Goal: Information Seeking & Learning: Learn about a topic

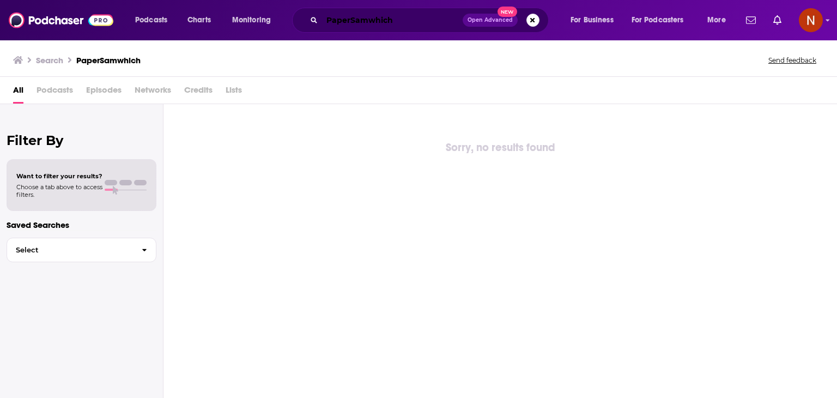
click at [351, 20] on input "PaperSamwhich" at bounding box center [392, 19] width 141 height 17
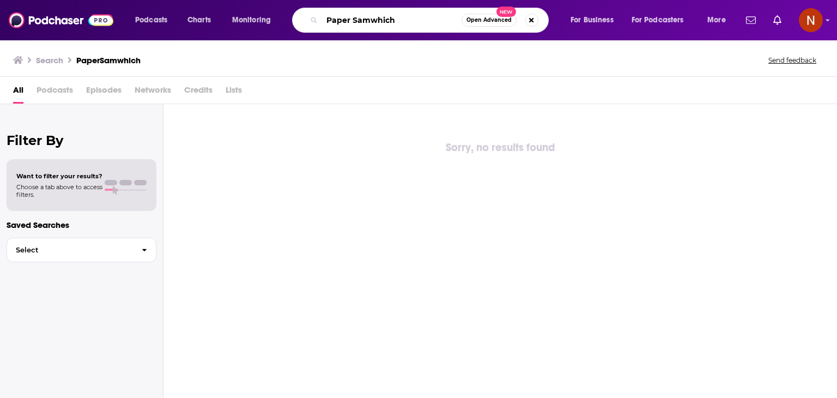
type input "Paper Samwhich"
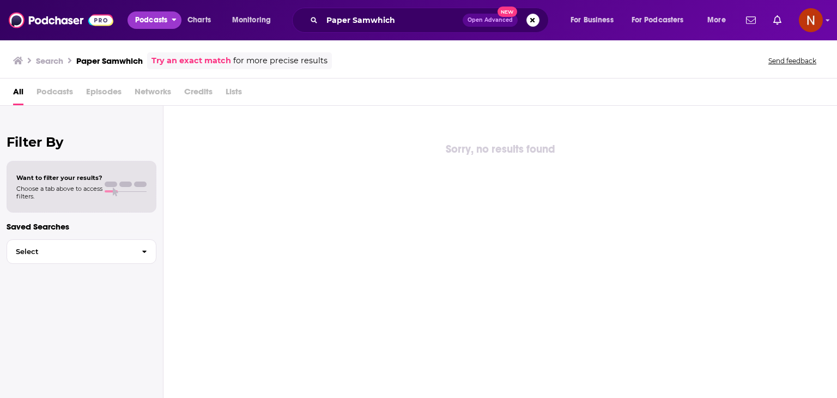
click at [149, 22] on span "Podcasts" at bounding box center [151, 20] width 32 height 15
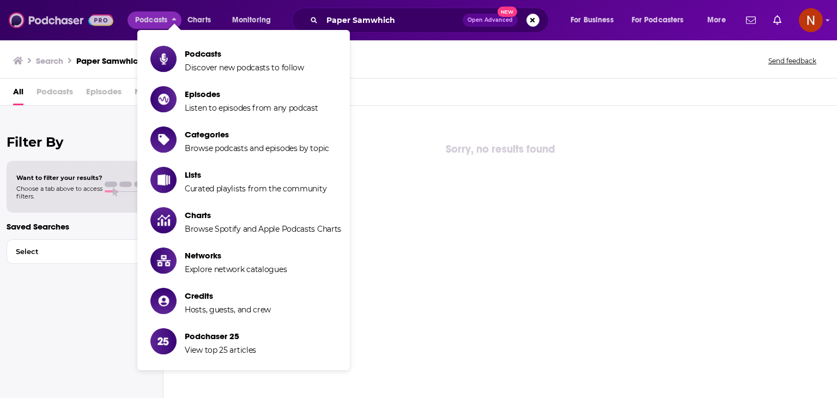
click at [57, 17] on img at bounding box center [61, 20] width 105 height 21
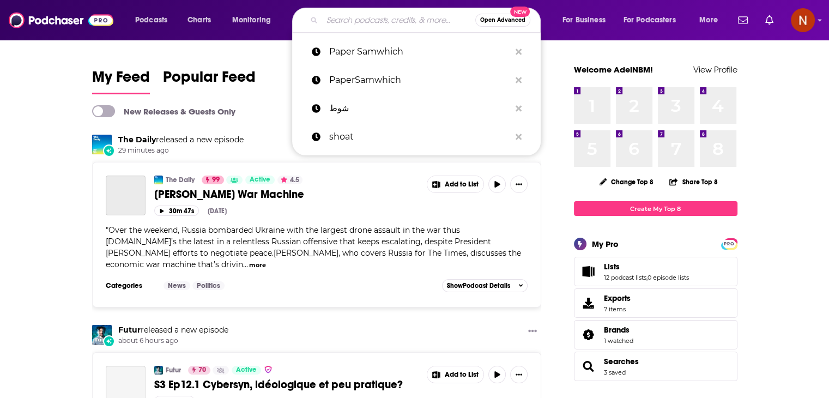
click at [355, 21] on input "Search podcasts, credits, & more..." at bounding box center [398, 19] width 153 height 17
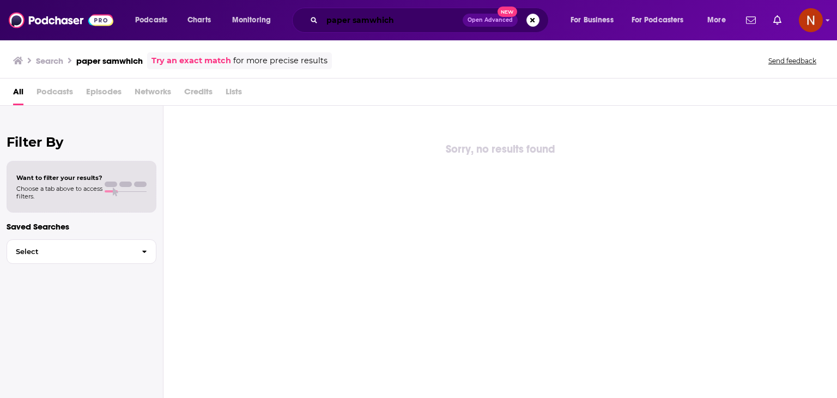
click at [351, 21] on input "paper samwhich" at bounding box center [392, 19] width 141 height 17
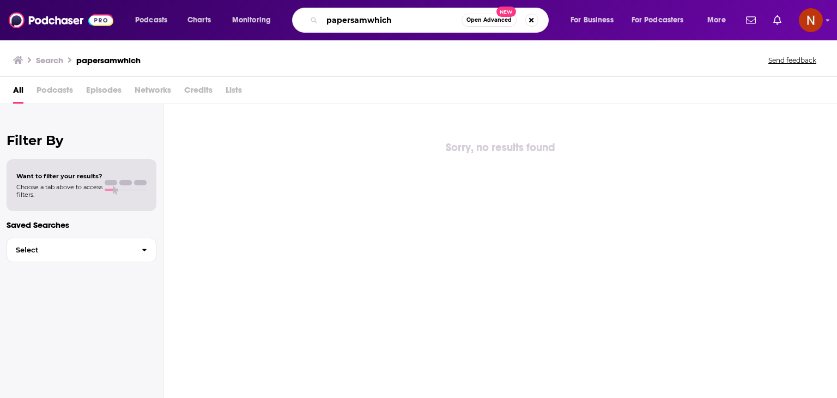
click at [351, 27] on input "papersamwhich" at bounding box center [392, 19] width 140 height 17
paste input "PaperSamwich ساندوتش ورقي"
type input "PaperSamwich ساندوتش ورقي"
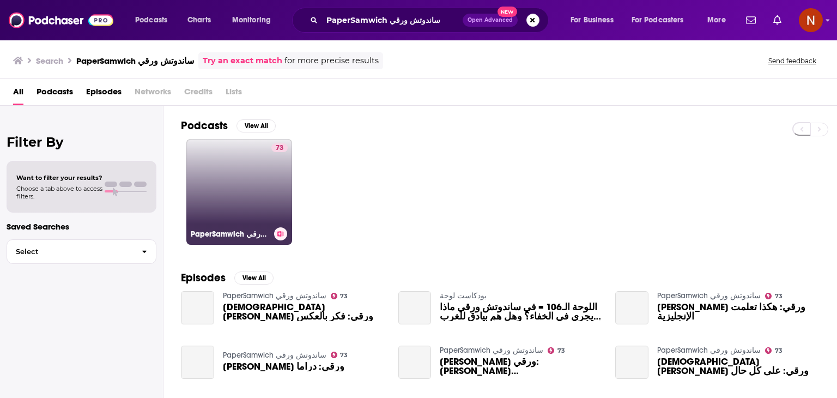
click at [229, 182] on link "73 PaperSamwich ساندوتش ورقي" at bounding box center [239, 192] width 106 height 106
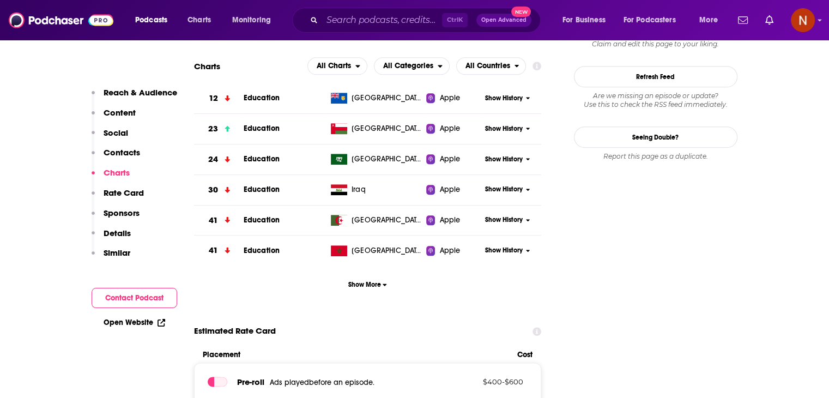
scroll to position [1219, 0]
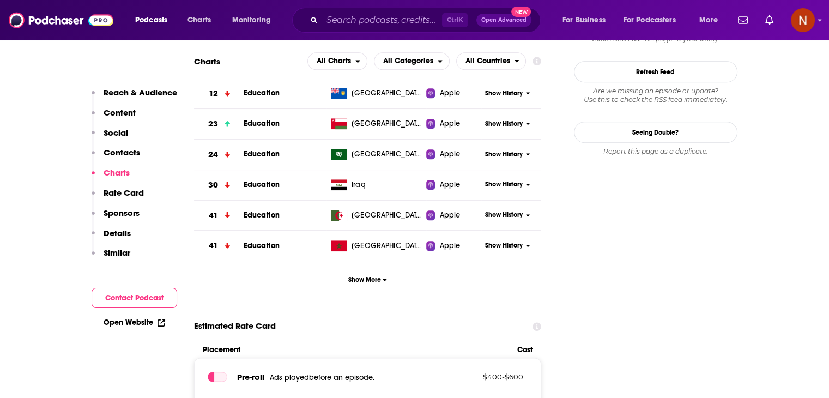
click at [494, 150] on span "Show History" at bounding box center [504, 154] width 38 height 9
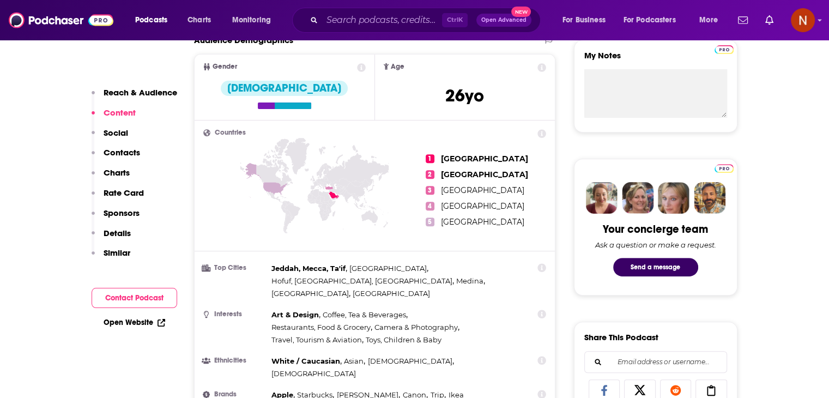
scroll to position [249, 0]
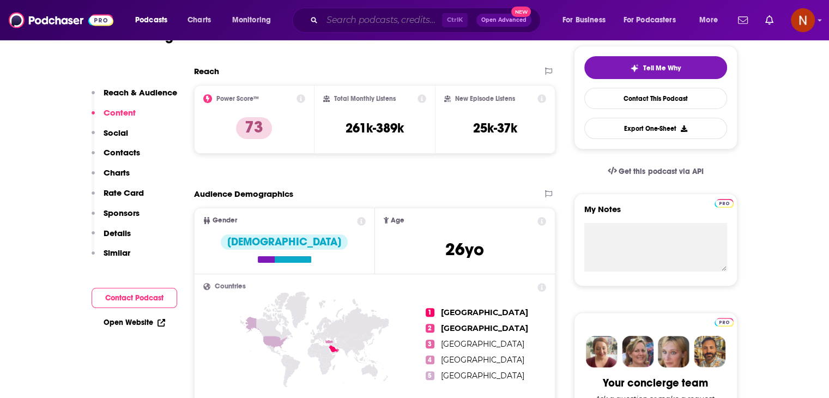
click at [359, 27] on input "Search podcasts, credits, & more..." at bounding box center [382, 19] width 120 height 17
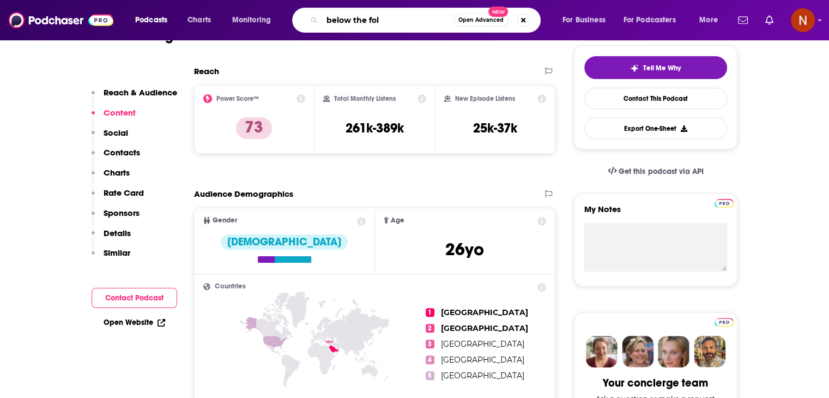
type input "below the fold"
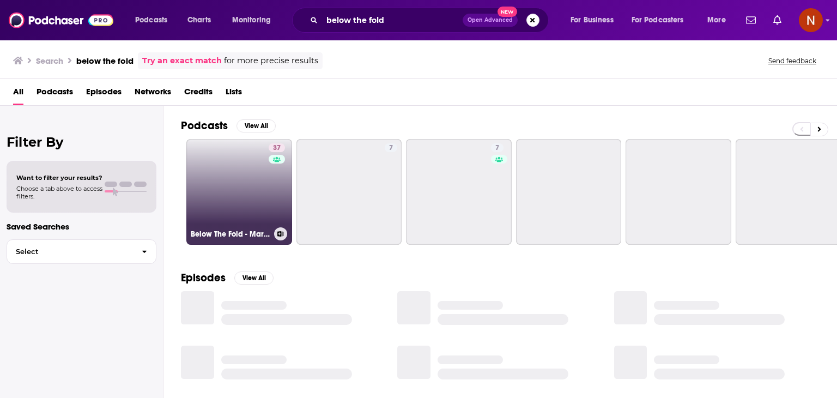
click at [236, 184] on link "37 Below The Fold - Marketing & Advertising Show" at bounding box center [239, 192] width 106 height 106
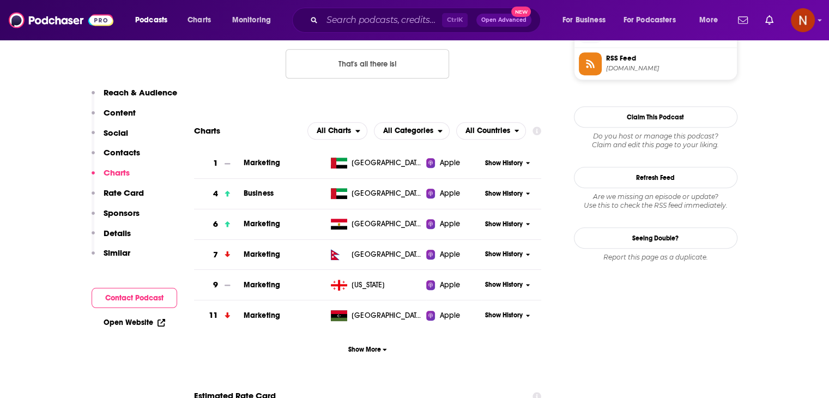
scroll to position [961, 0]
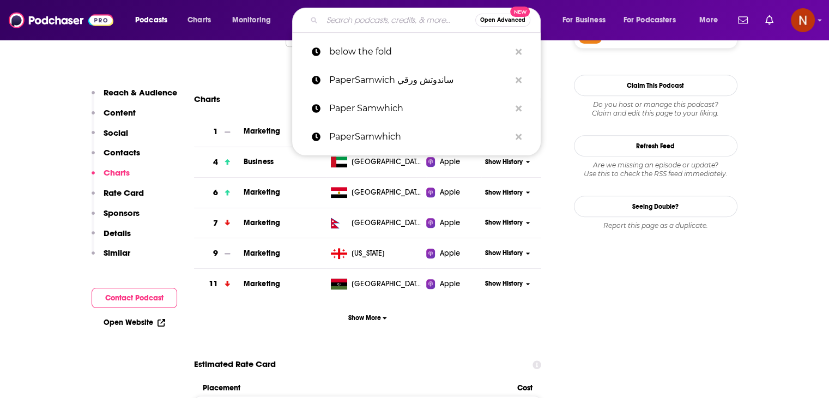
click at [339, 16] on input "Search podcasts, credits, & more..." at bounding box center [398, 19] width 153 height 17
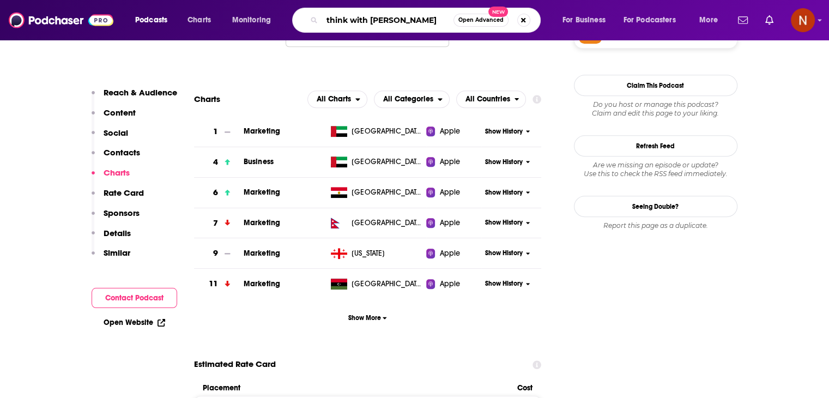
type input "think with [PERSON_NAME]"
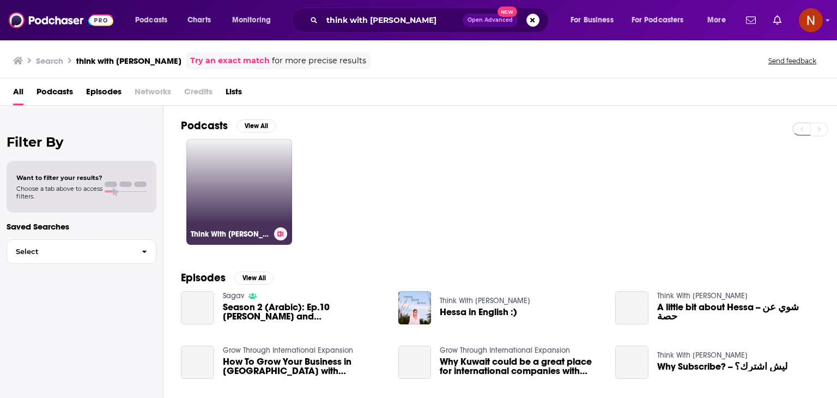
click at [243, 183] on link "Think With [PERSON_NAME]" at bounding box center [239, 192] width 106 height 106
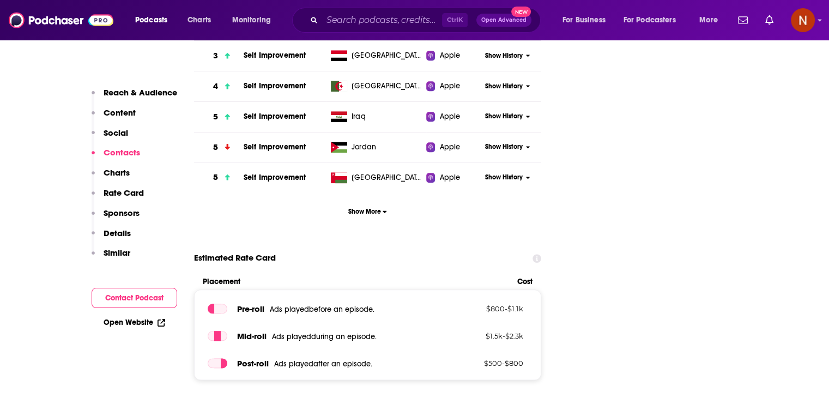
scroll to position [1215, 0]
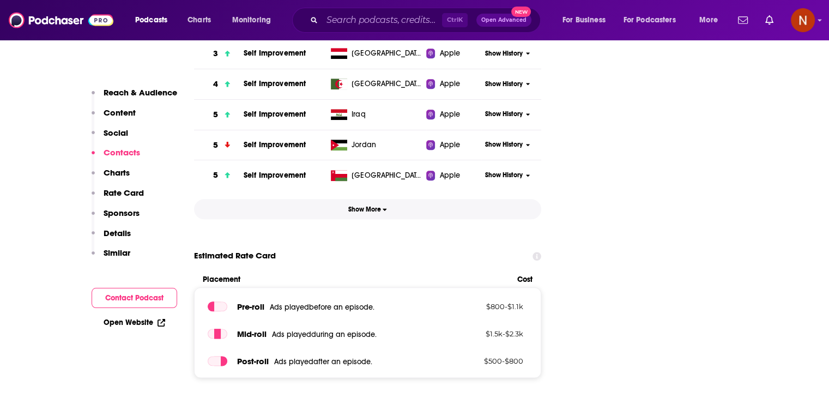
click at [378, 206] on span "Show More" at bounding box center [367, 210] width 39 height 8
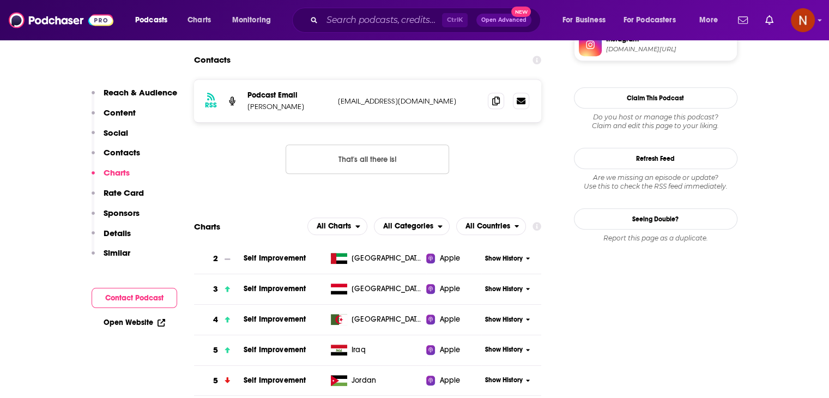
scroll to position [980, 0]
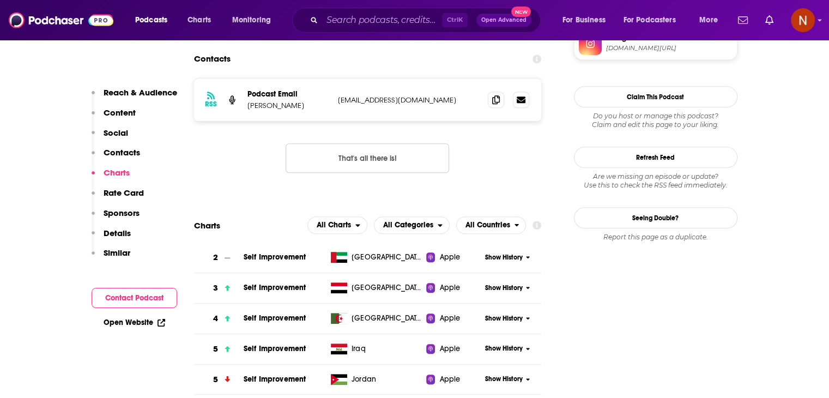
click at [506, 253] on span "Show History" at bounding box center [504, 257] width 38 height 9
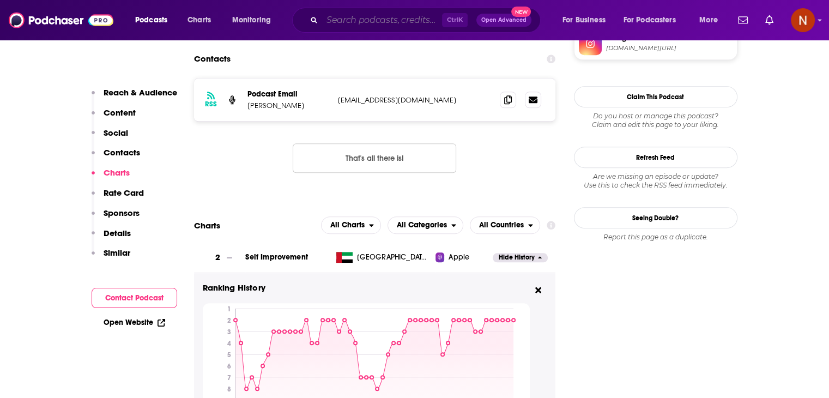
click at [409, 17] on input "Search podcasts, credits, & more..." at bounding box center [382, 19] width 120 height 17
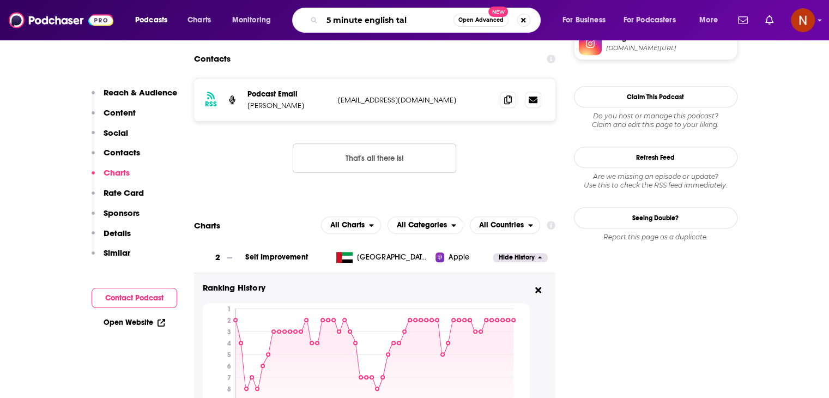
type input "5 minute english talk"
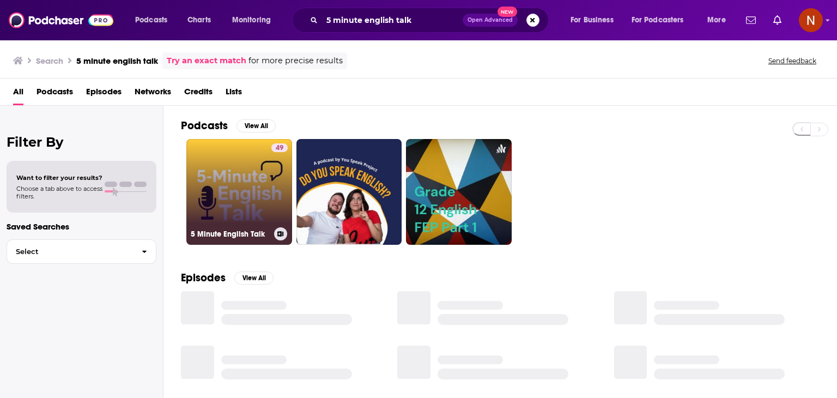
click at [228, 162] on link "49 5 Minute English Talk" at bounding box center [239, 192] width 106 height 106
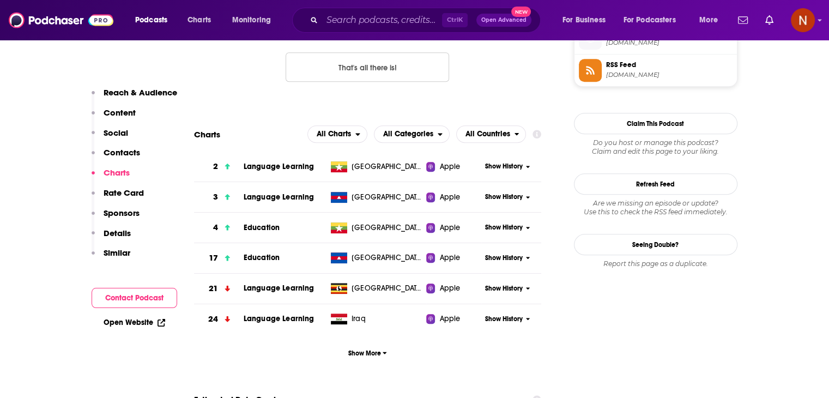
scroll to position [962, 0]
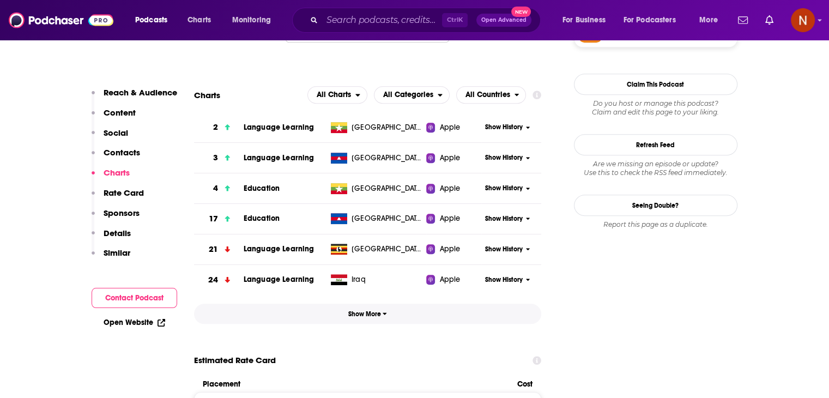
click at [364, 315] on span "Show More" at bounding box center [367, 314] width 39 height 8
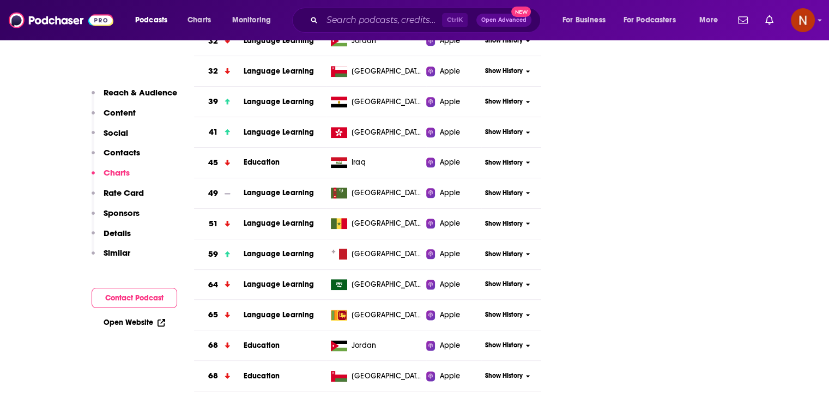
scroll to position [1263, 0]
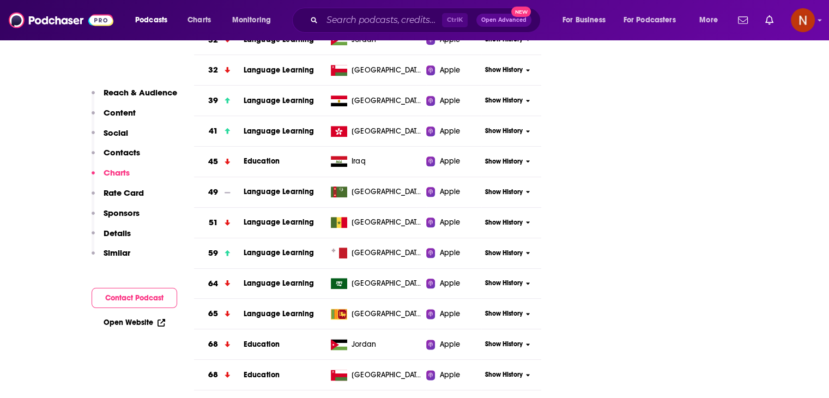
click at [512, 282] on span "Show History" at bounding box center [504, 283] width 38 height 9
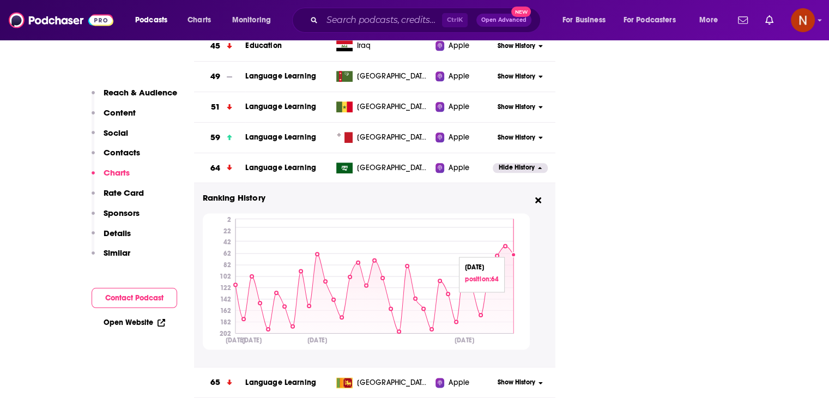
scroll to position [1400, 0]
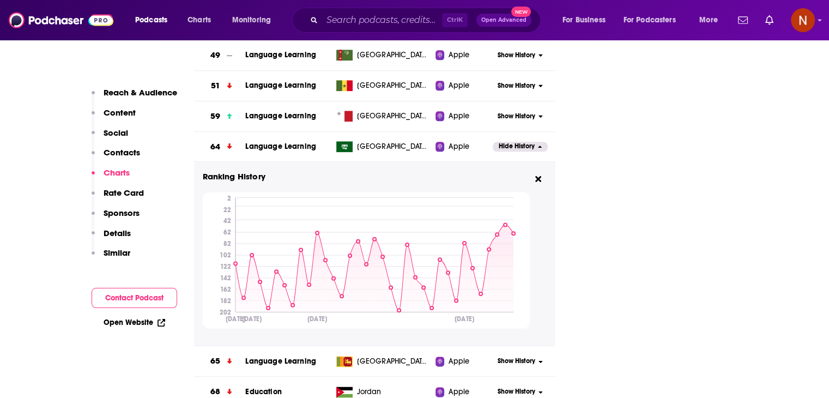
click at [515, 150] on span "Hide History" at bounding box center [517, 146] width 36 height 9
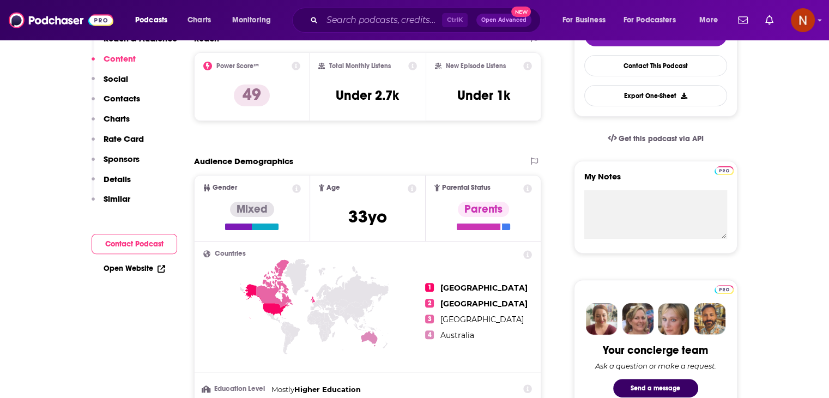
scroll to position [0, 0]
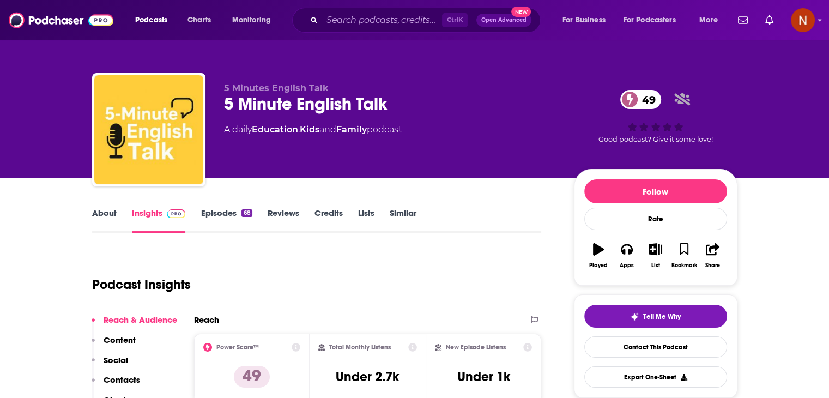
click at [419, 31] on div "Ctrl K Open Advanced New" at bounding box center [416, 20] width 249 height 25
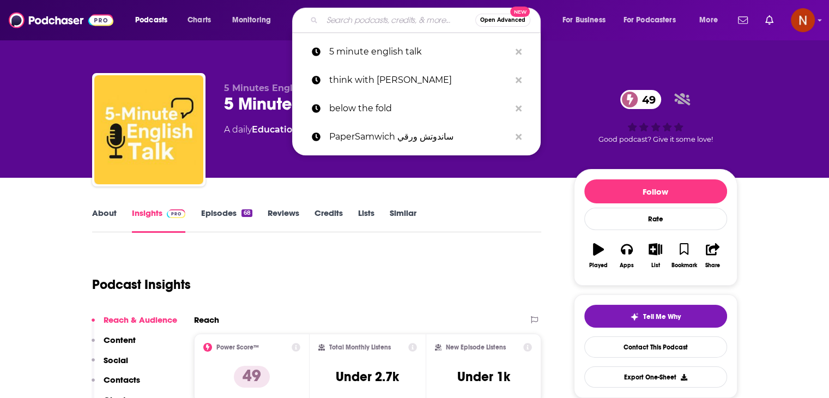
click at [418, 28] on input "Search podcasts, credits, & more..." at bounding box center [398, 19] width 153 height 17
click at [516, 54] on icon "Search podcasts, credits, & more..." at bounding box center [519, 51] width 6 height 9
click at [516, 52] on icon "Search podcasts, credits, & more..." at bounding box center [519, 51] width 6 height 9
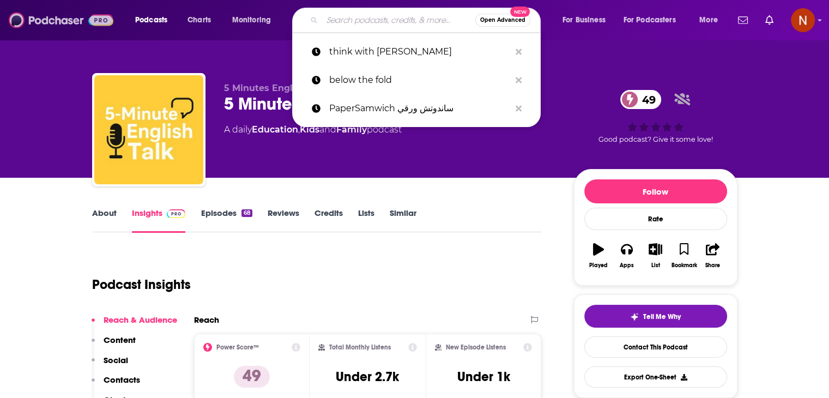
click at [59, 24] on img at bounding box center [61, 20] width 105 height 21
